Goal: Information Seeking & Learning: Check status

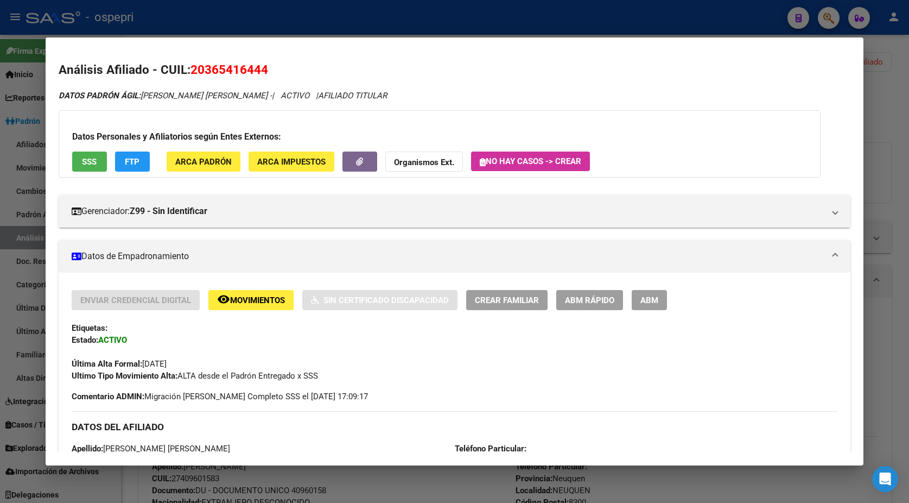
click at [882, 51] on div at bounding box center [454, 251] width 909 height 503
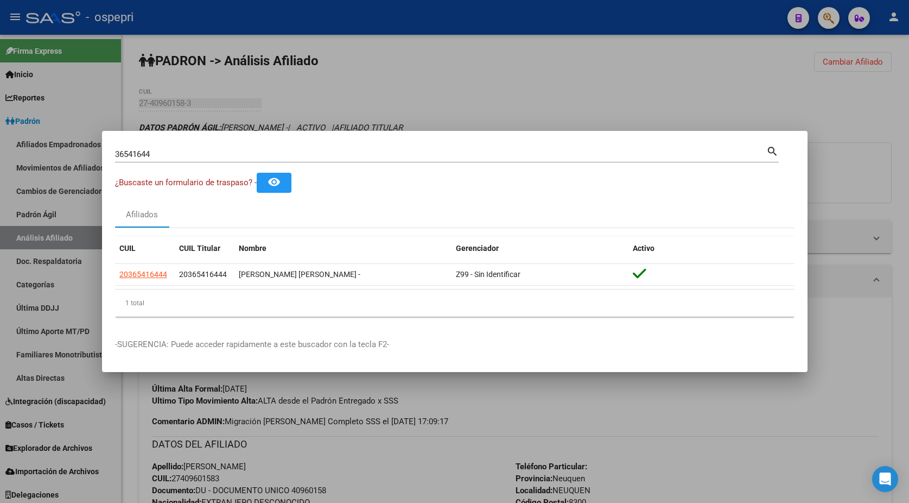
click at [405, 155] on input "36541644" at bounding box center [440, 154] width 651 height 10
paste input "4545846"
type input "34545846"
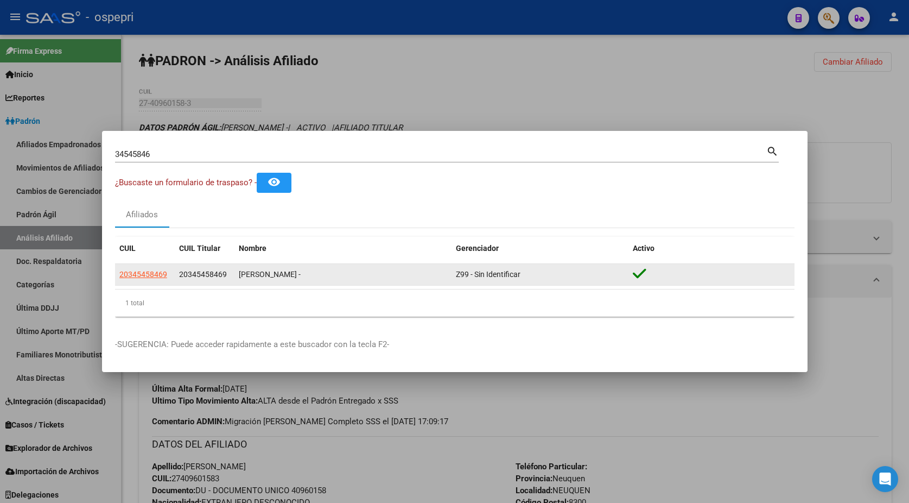
click at [143, 280] on app-link-go-to "20345458469" at bounding box center [143, 274] width 48 height 12
click at [141, 276] on span "20345458469" at bounding box center [143, 274] width 48 height 9
type textarea "20345458469"
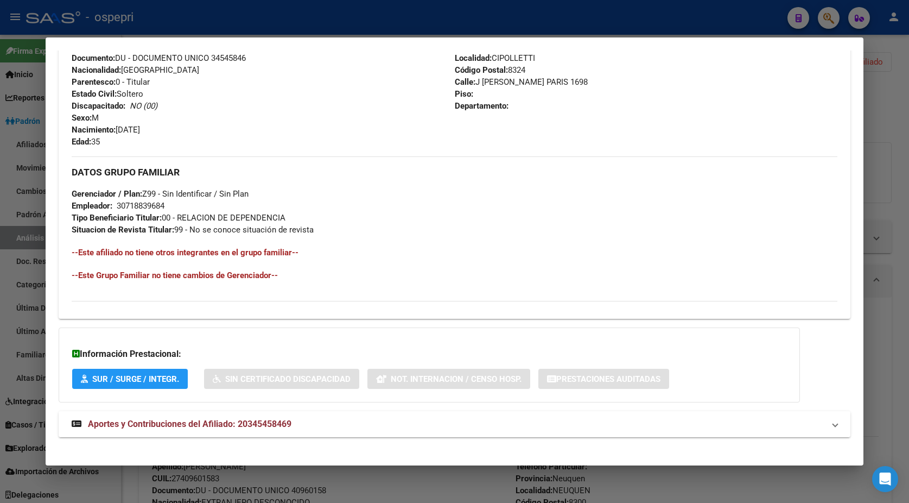
scroll to position [423, 0]
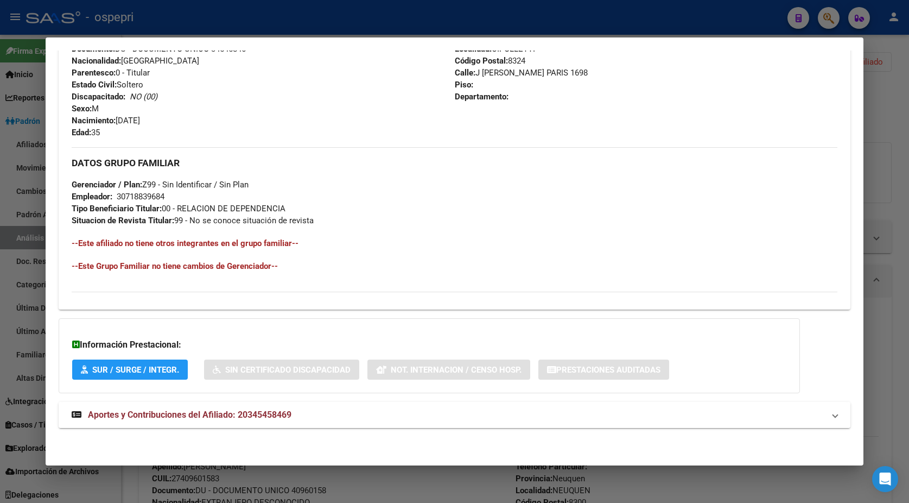
click at [256, 402] on mat-expansion-panel-header "Aportes y Contribuciones del Afiliado: 20345458469" at bounding box center [455, 415] width 793 height 26
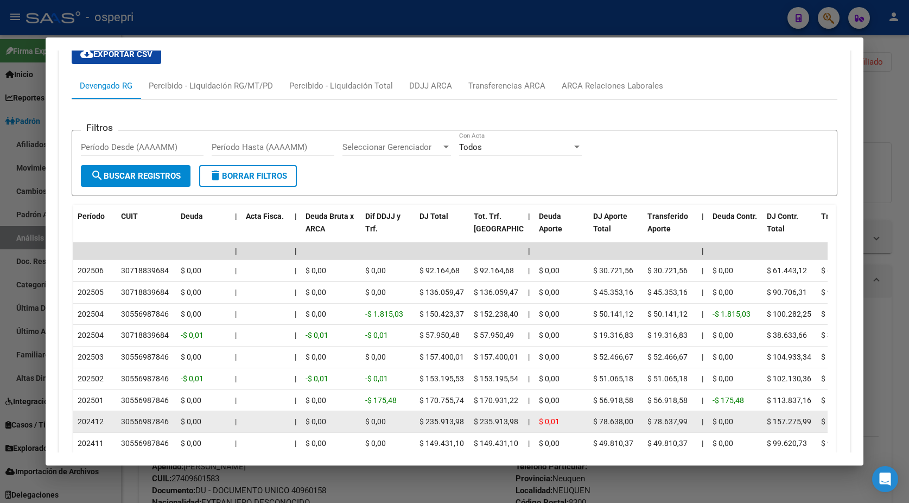
scroll to position [960, 0]
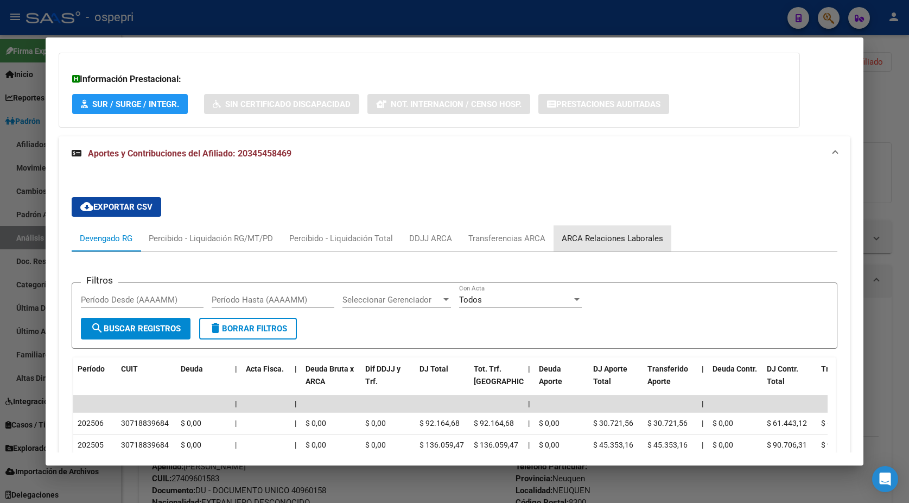
click at [614, 248] on div "ARCA Relaciones Laborales" at bounding box center [613, 238] width 118 height 26
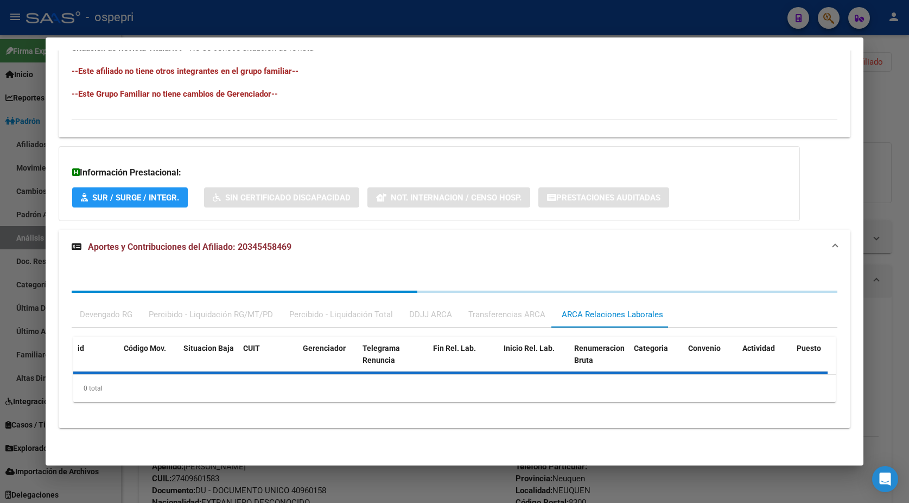
scroll to position [689, 0]
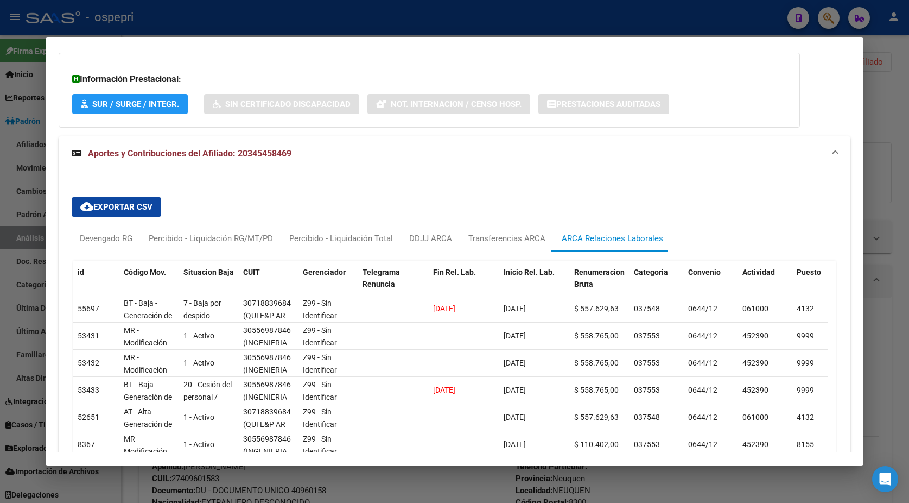
click at [874, 141] on div at bounding box center [454, 251] width 909 height 503
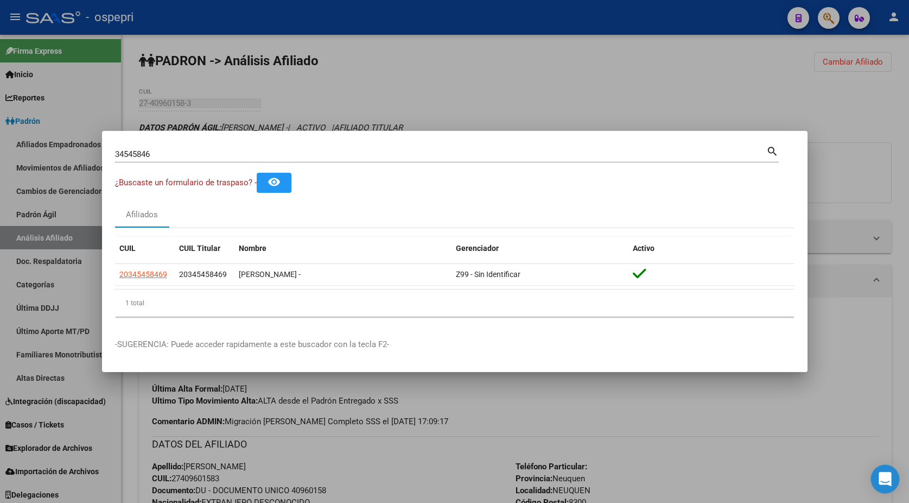
click at [883, 480] on icon "Open Intercom Messenger" at bounding box center [885, 479] width 12 height 14
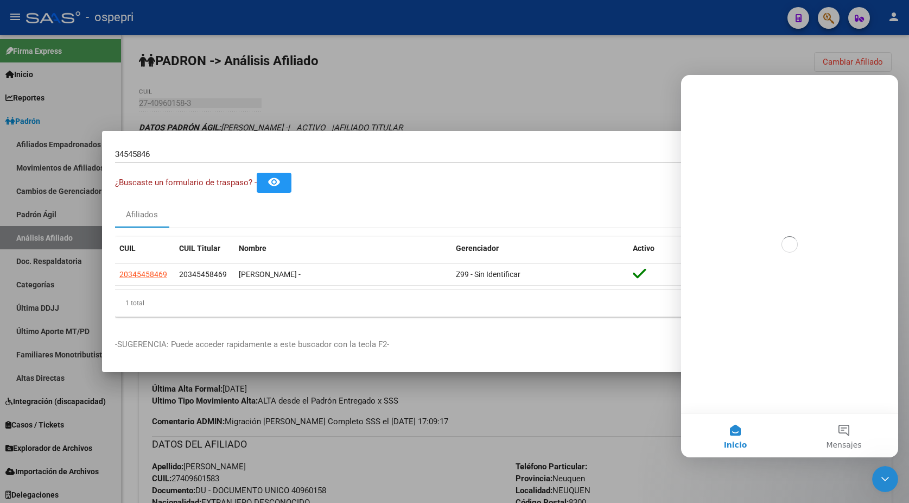
scroll to position [0, 0]
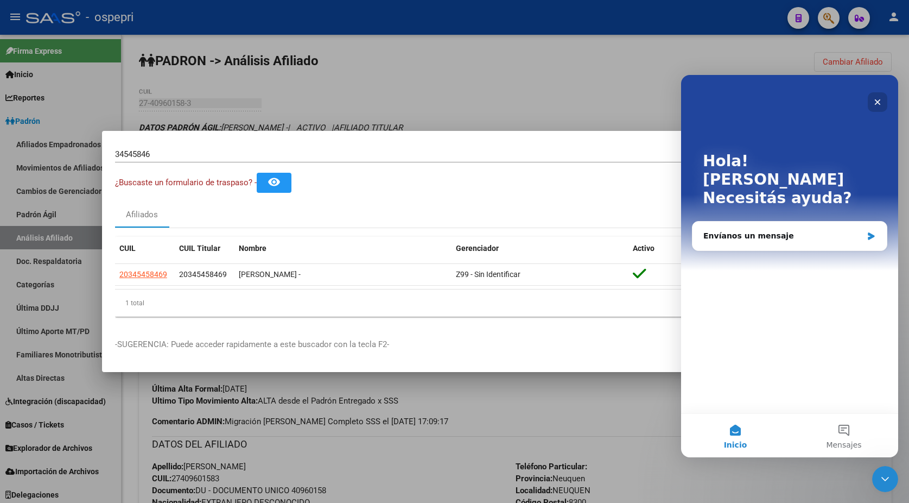
click at [878, 102] on icon "Cerrar" at bounding box center [878, 102] width 6 height 6
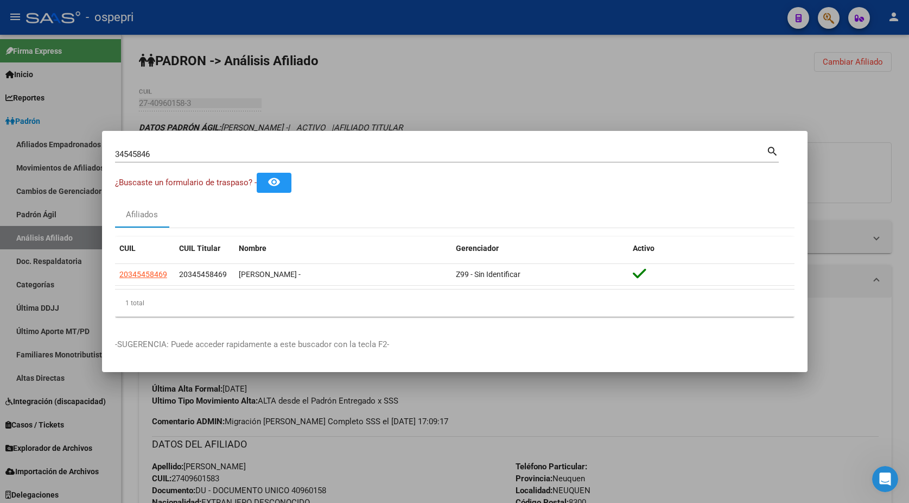
click at [521, 85] on div at bounding box center [454, 251] width 909 height 503
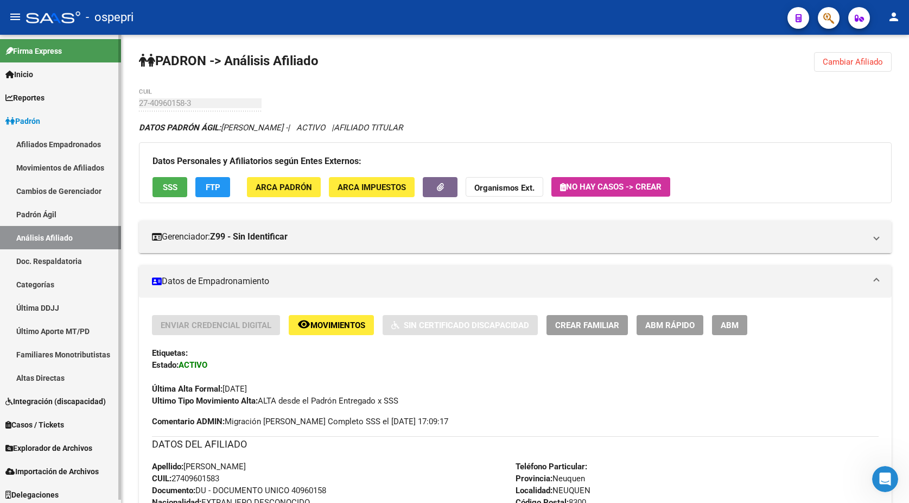
click at [23, 75] on span "Inicio" at bounding box center [19, 74] width 28 height 12
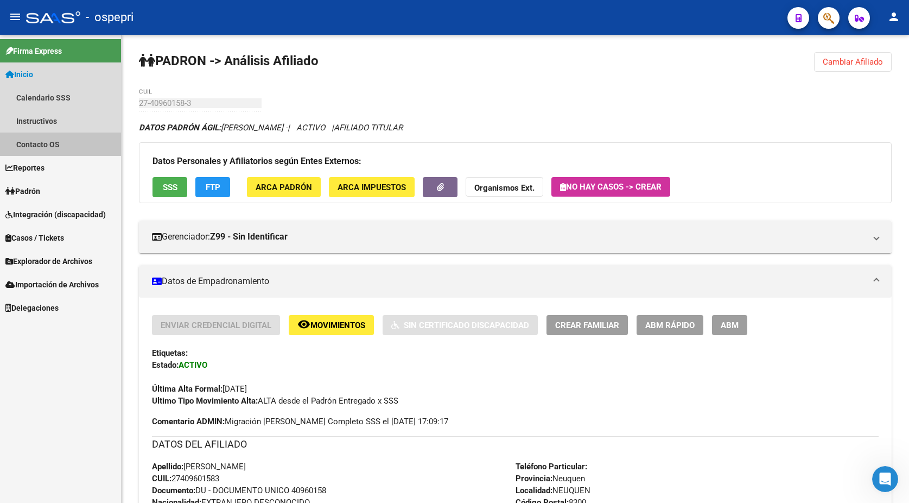
click at [36, 149] on link "Contacto OS" at bounding box center [60, 143] width 121 height 23
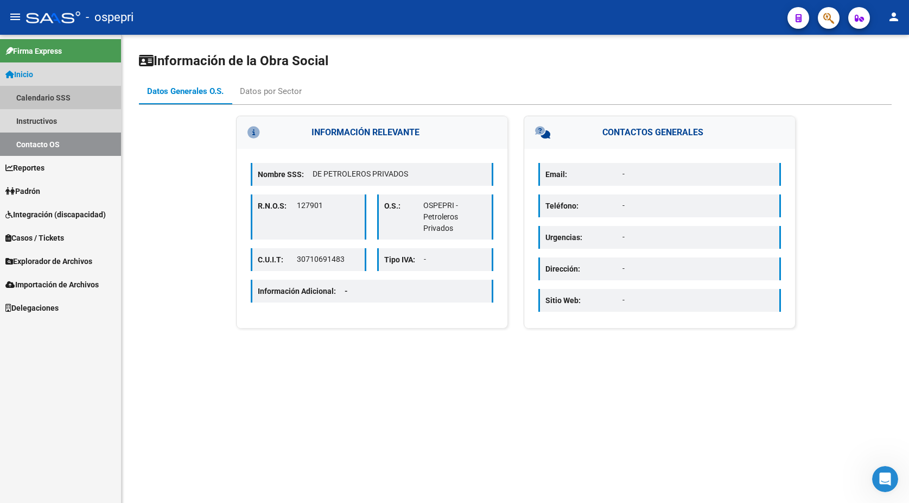
click at [52, 97] on link "Calendario SSS" at bounding box center [60, 97] width 121 height 23
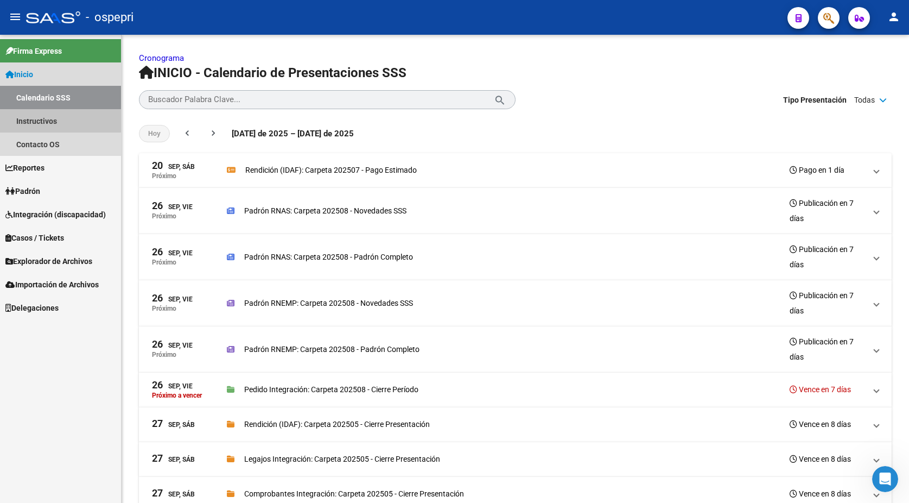
click at [55, 120] on link "Instructivos" at bounding box center [60, 120] width 121 height 23
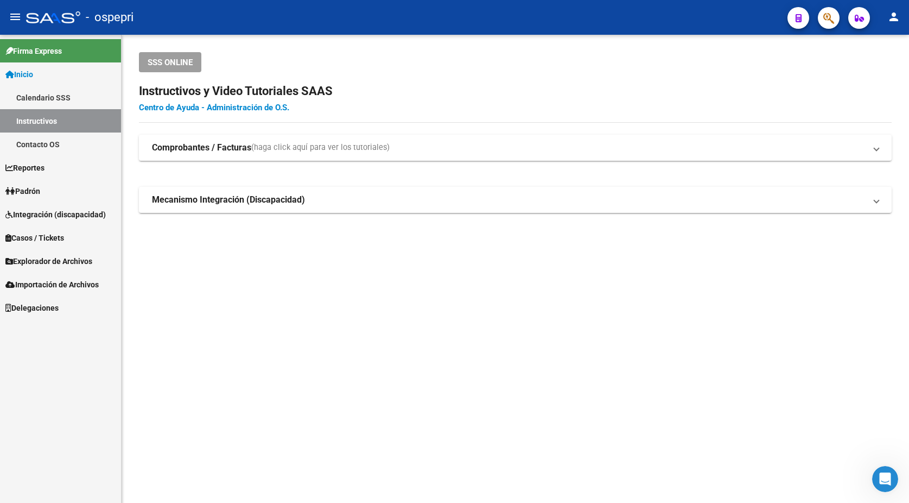
click at [255, 104] on link "Centro de Ayuda - Administración de O.S." at bounding box center [214, 108] width 150 height 10
